Goal: Use online tool/utility

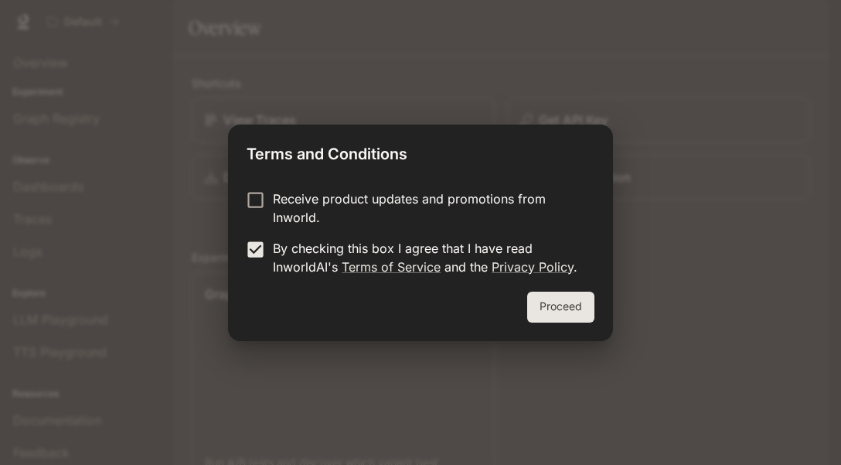
click at [238, 203] on label "Receive product updates and promotions from Inworld." at bounding box center [410, 207] width 344 height 37
click at [572, 315] on button "Proceed" at bounding box center [560, 307] width 67 height 31
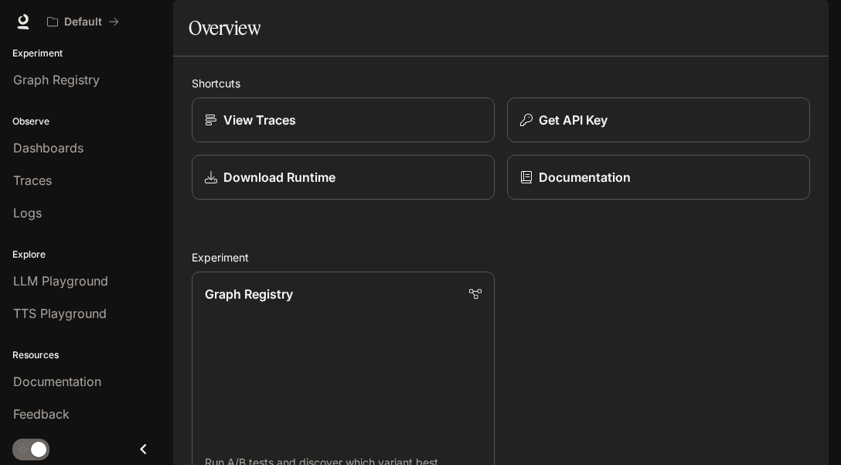
scroll to position [135, 0]
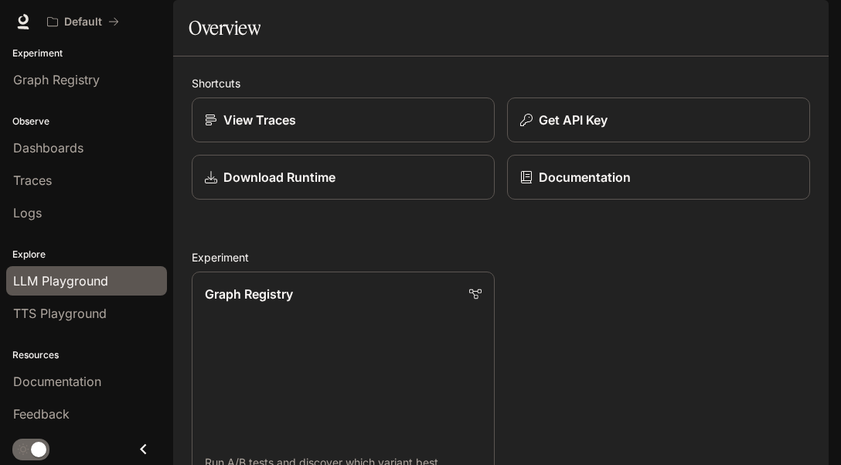
click at [102, 271] on span "LLM Playground" at bounding box center [60, 280] width 95 height 19
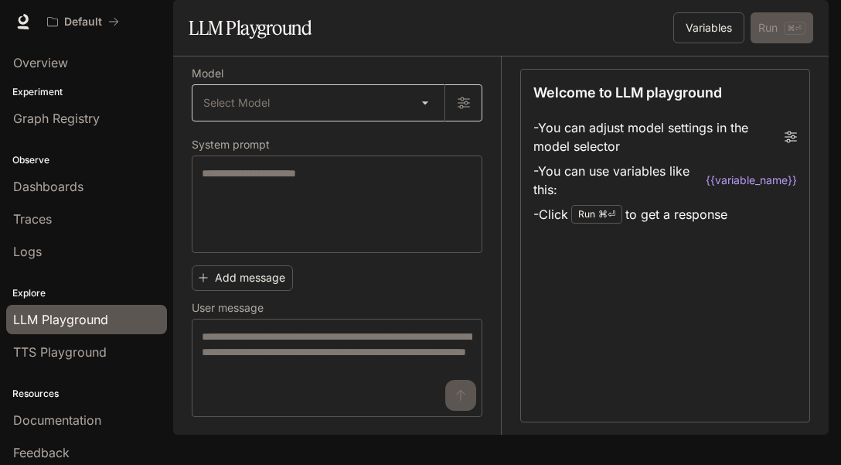
click at [419, 186] on body "Skip to main content Default Documentation Documentation Portal Overview Experi…" at bounding box center [420, 232] width 841 height 465
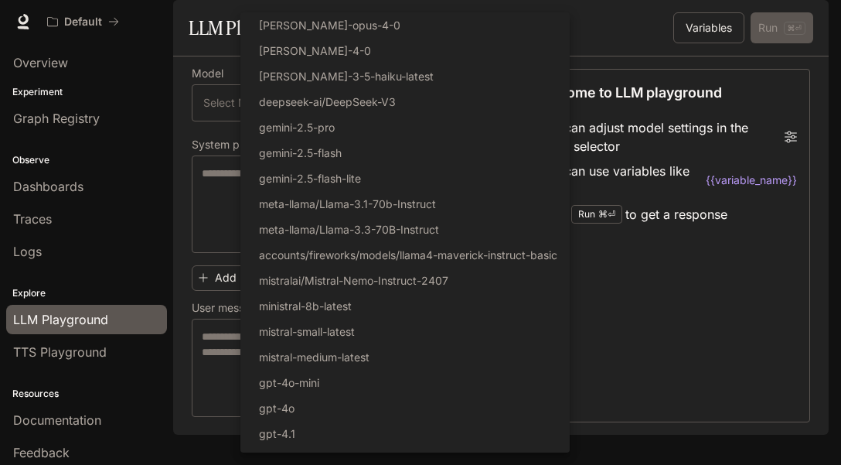
click at [671, 55] on div at bounding box center [420, 232] width 841 height 465
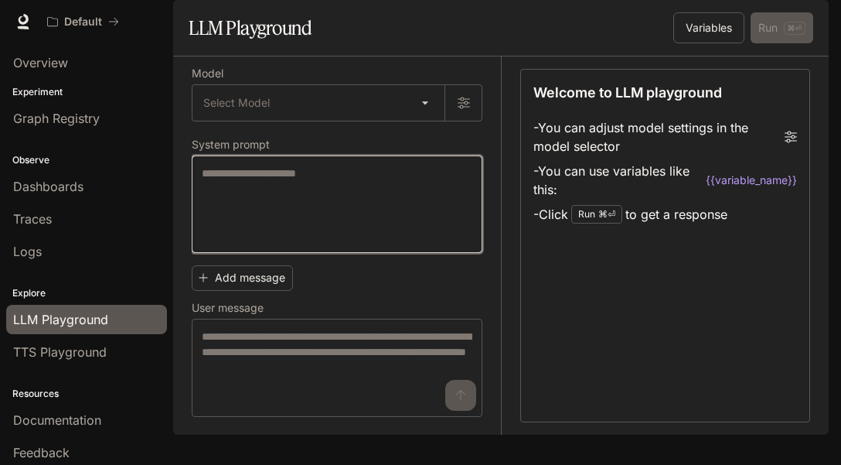
click at [380, 243] on textarea at bounding box center [337, 203] width 271 height 77
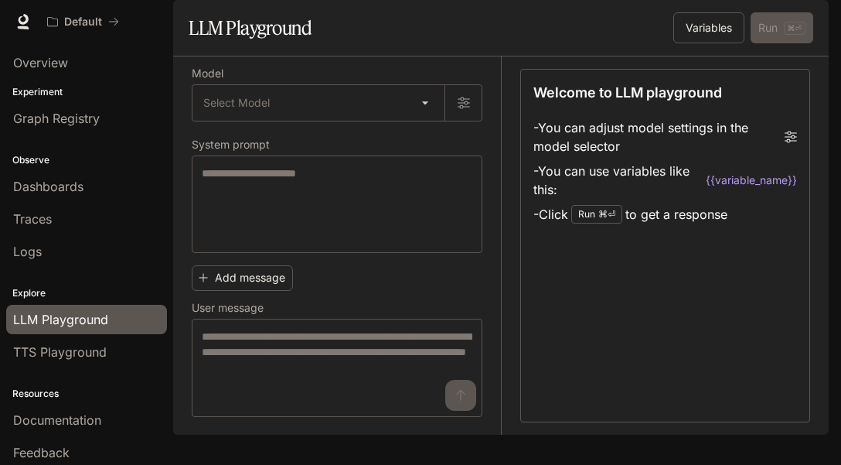
click at [460, 155] on label "System prompt" at bounding box center [337, 147] width 291 height 15
